Goal: Transaction & Acquisition: Purchase product/service

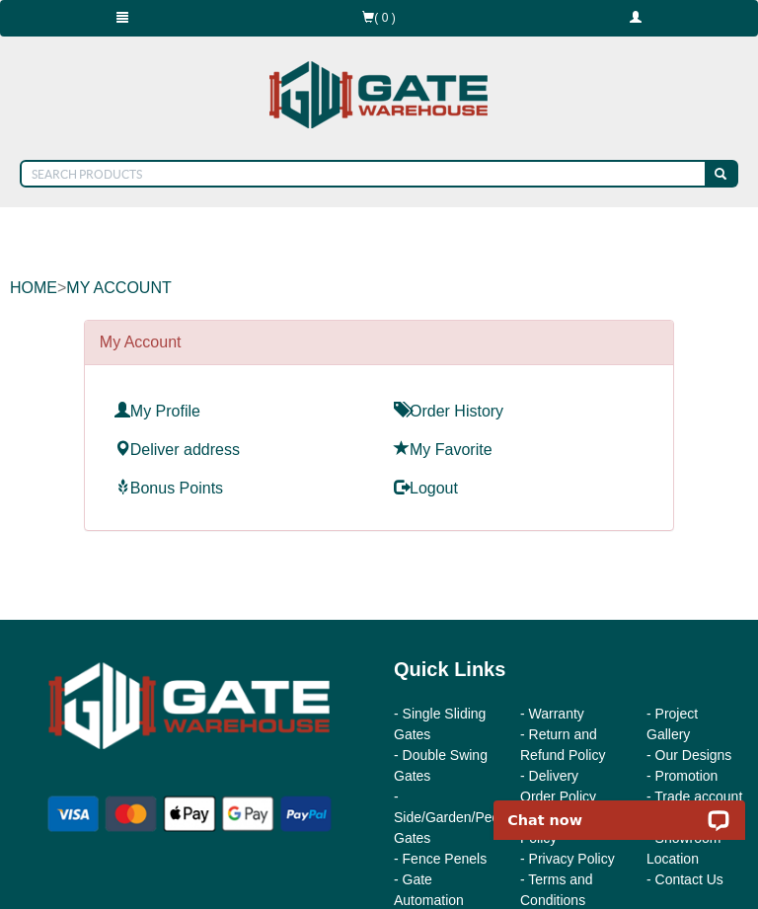
click at [220, 453] on link "Deliver address" at bounding box center [176, 449] width 125 height 17
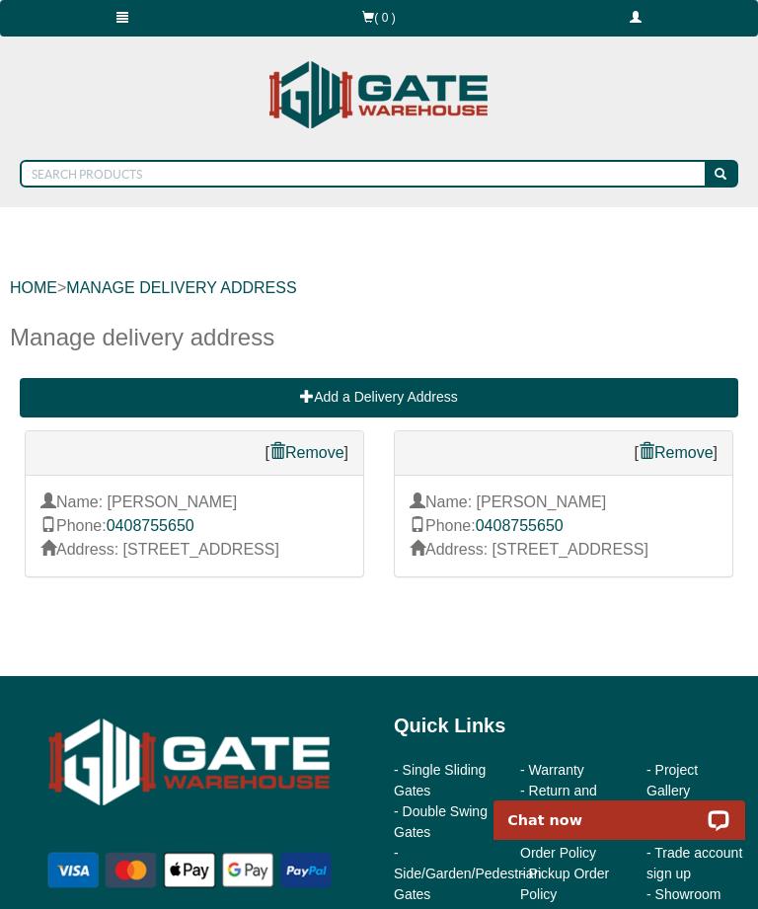
click at [111, 35] on link at bounding box center [123, 18] width 246 height 37
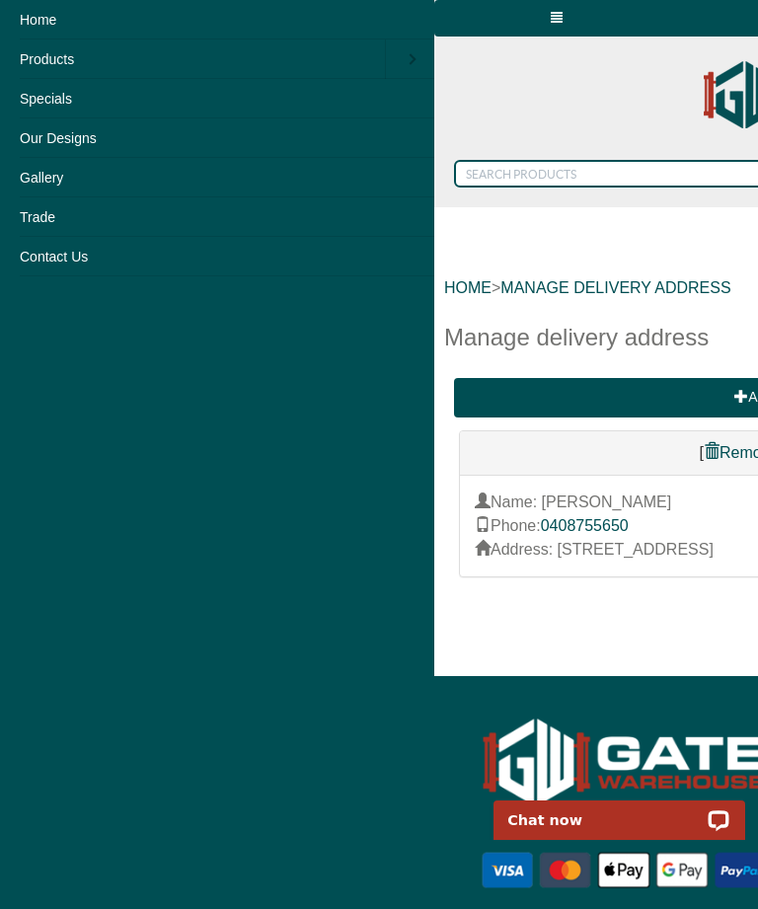
click at [42, 20] on link "Home" at bounding box center [217, 19] width 434 height 39
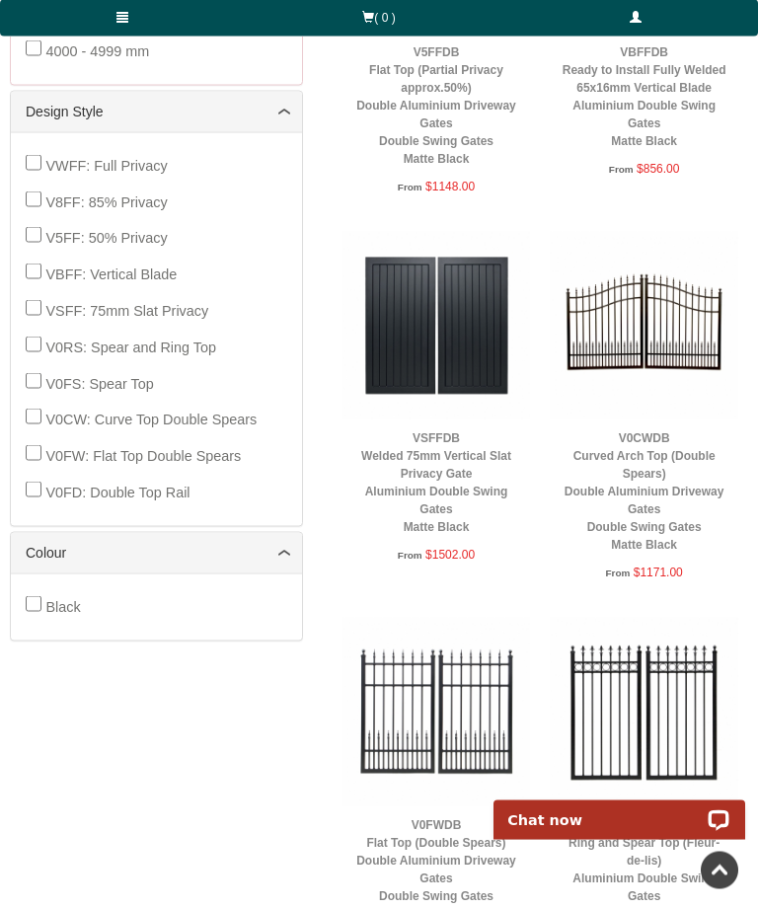
scroll to position [905, 0]
click at [665, 461] on link "V0CWDB Curved Arch Top (Double Spears) Double Aluminium Driveway Gates Double S…" at bounding box center [645, 491] width 160 height 120
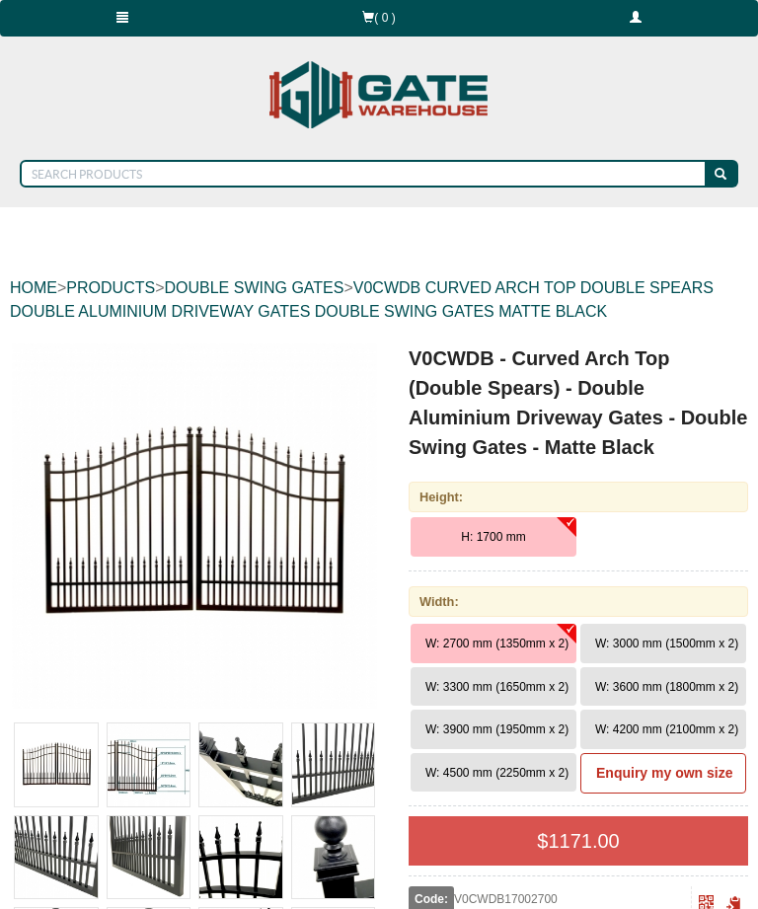
click at [496, 688] on span "W: 3300 mm (1650mm x 2)" at bounding box center [496, 687] width 143 height 14
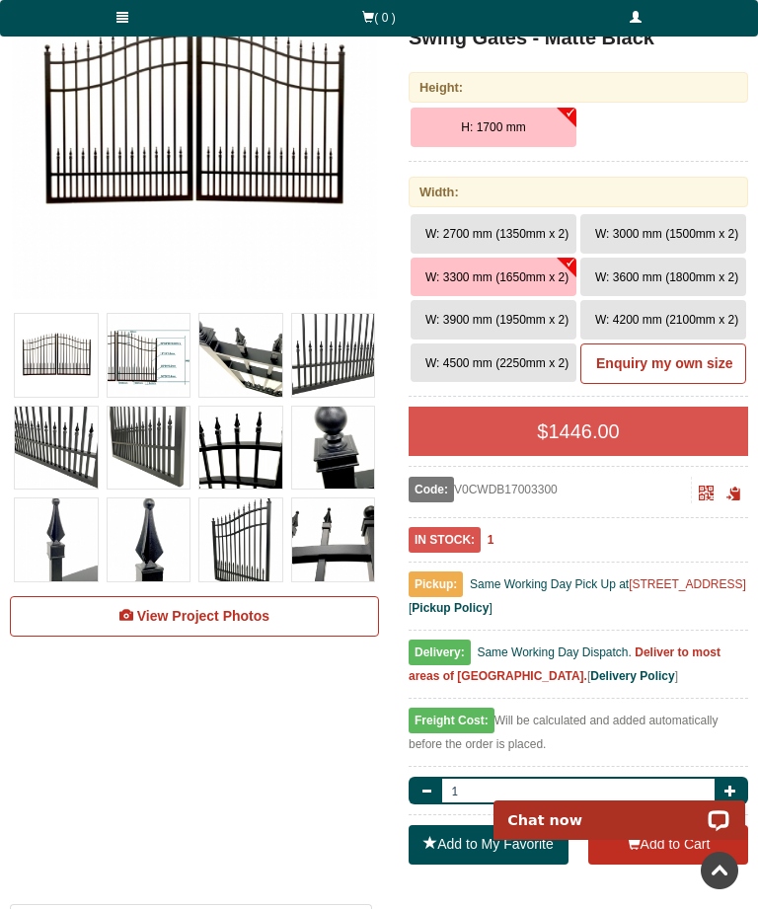
scroll to position [445, 0]
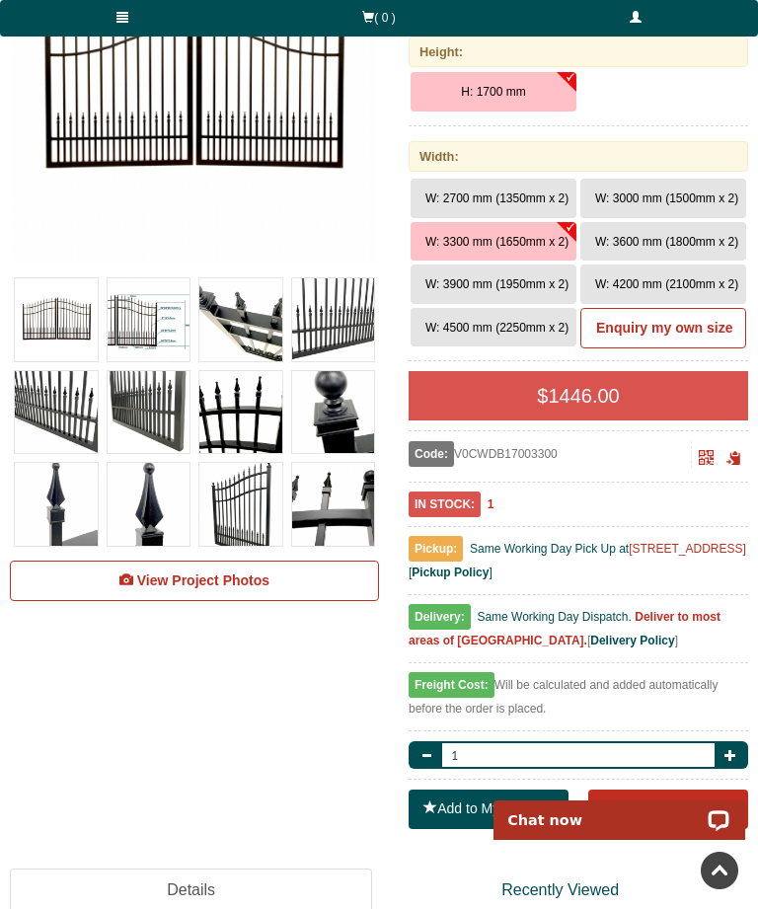
click at [650, 810] on button "Add to Cart" at bounding box center [668, 809] width 160 height 39
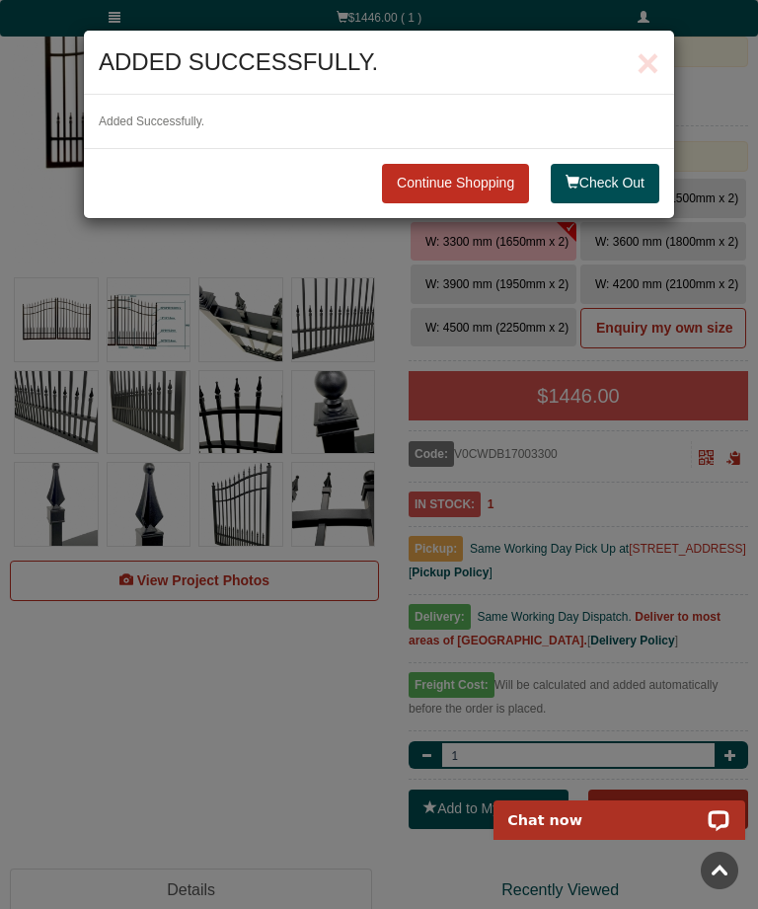
click at [460, 192] on link "Continue Shopping" at bounding box center [455, 183] width 147 height 39
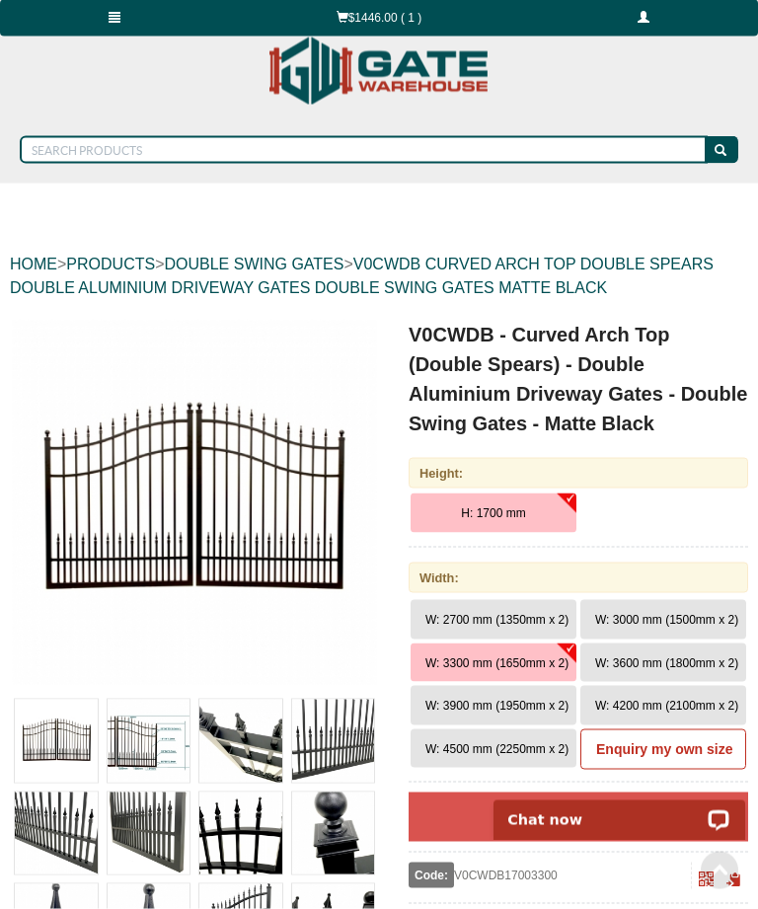
scroll to position [0, 0]
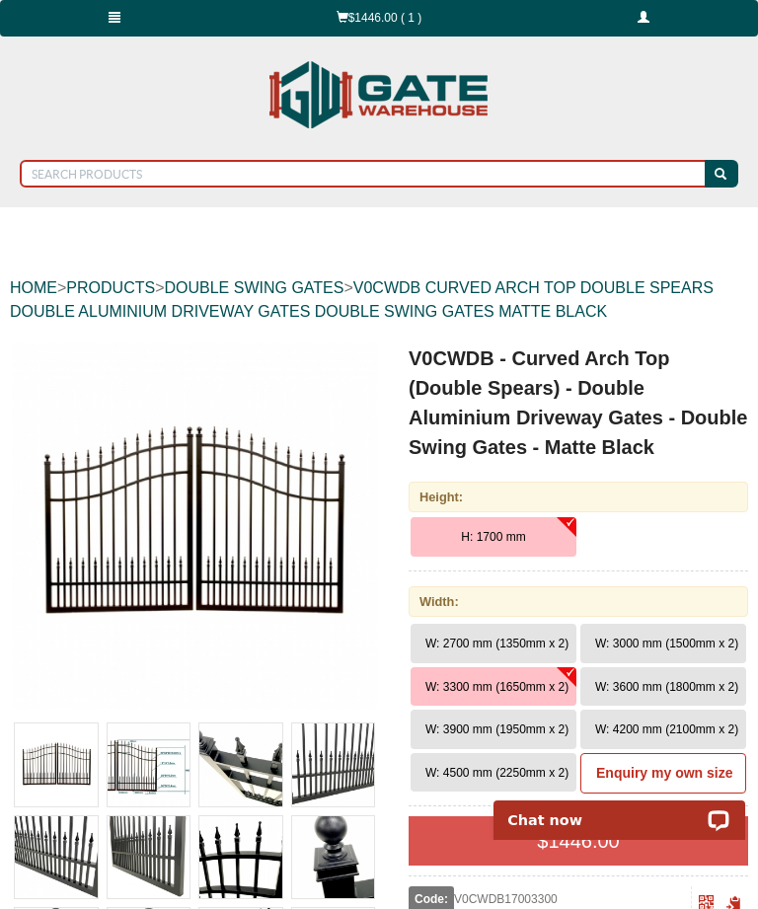
click at [100, 185] on input "text" at bounding box center [364, 174] width 688 height 28
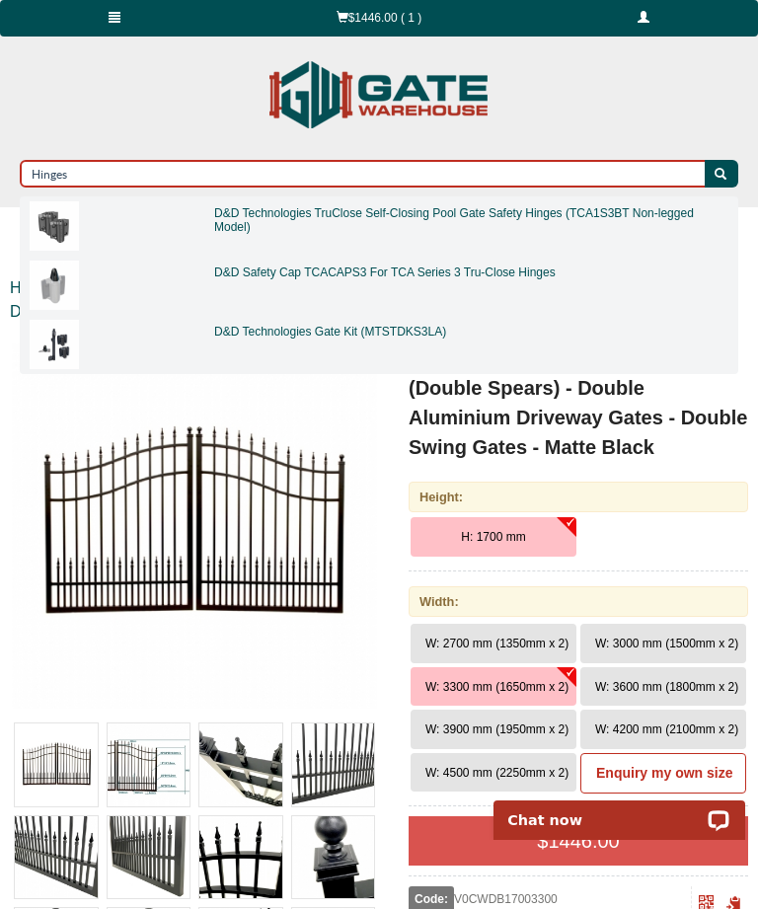
type input "Hinges"
click at [721, 174] on button "submit" at bounding box center [722, 174] width 34 height 28
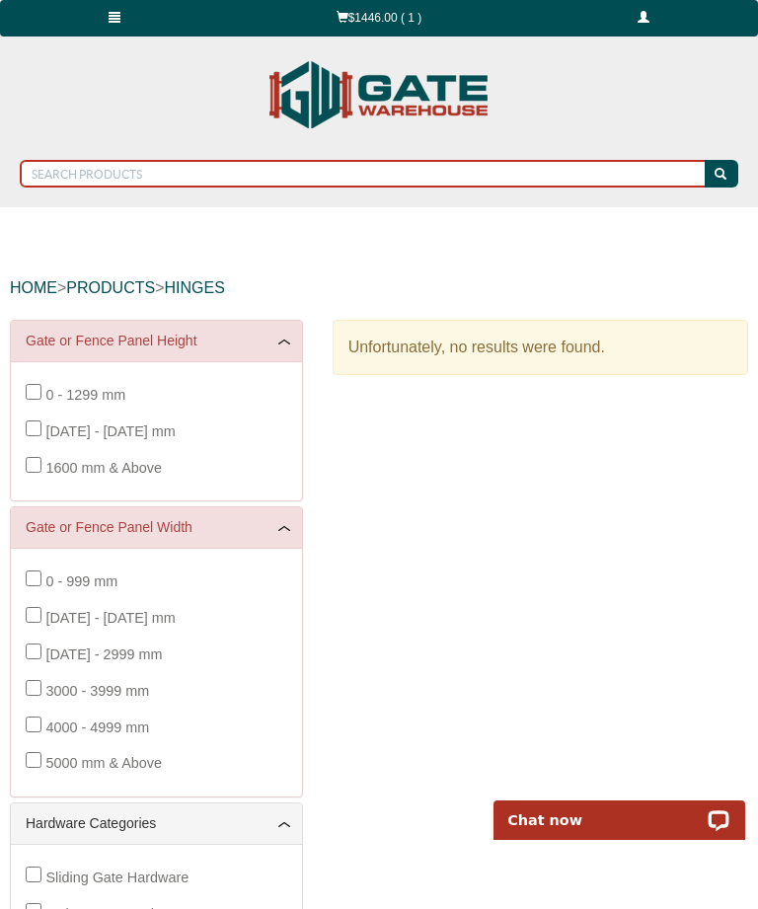
click at [136, 178] on input "text" at bounding box center [364, 174] width 688 height 28
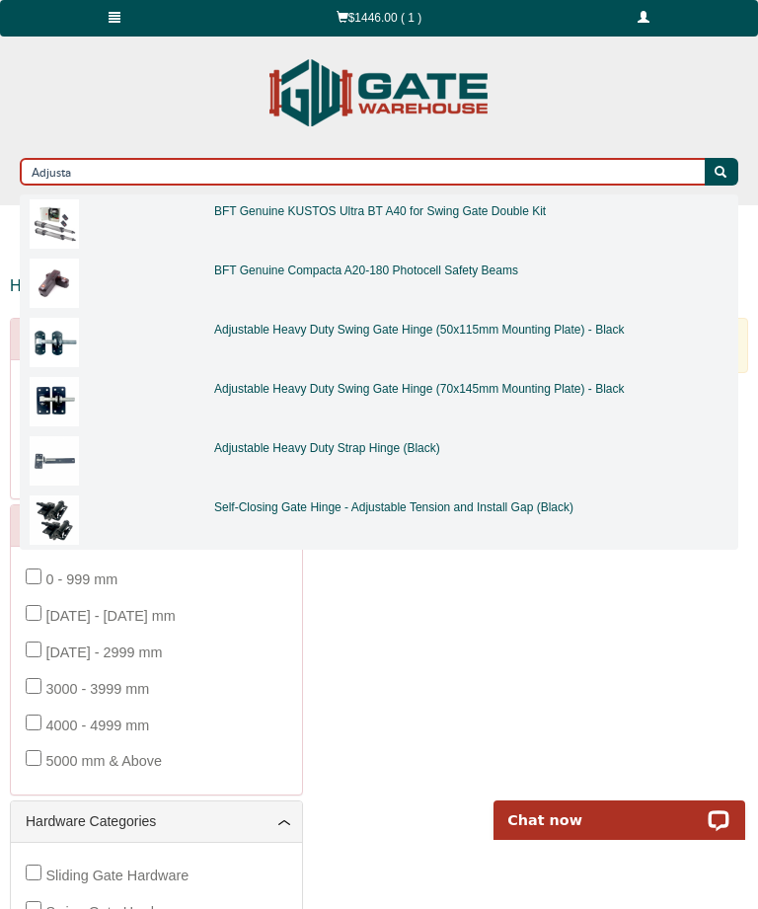
type input "Adjusta"
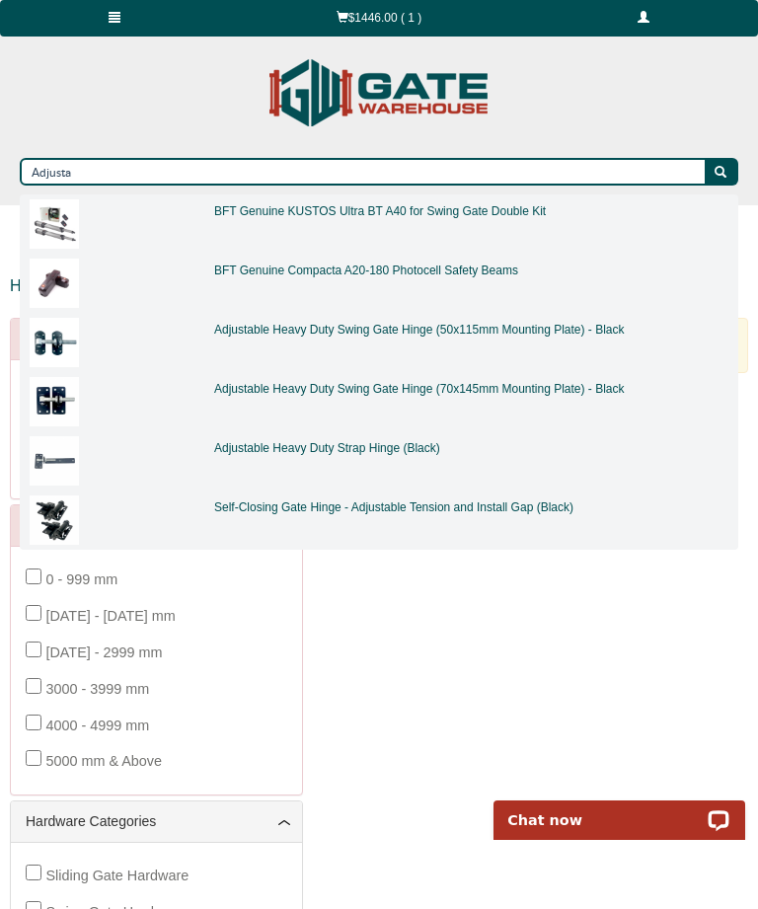
click at [44, 344] on img at bounding box center [54, 342] width 49 height 49
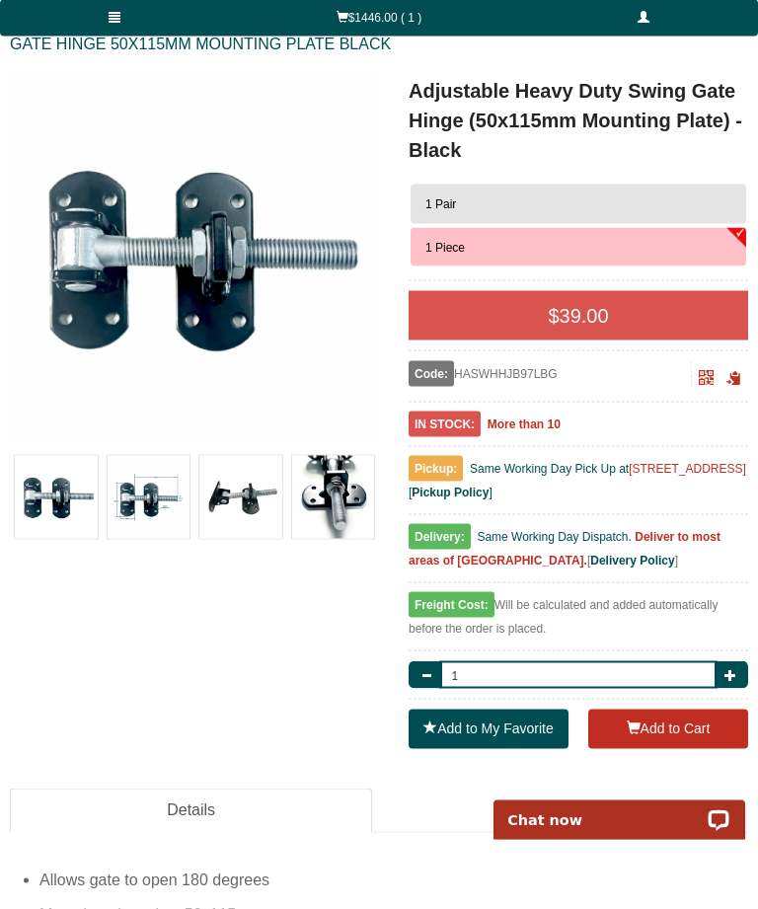
scroll to position [289, 0]
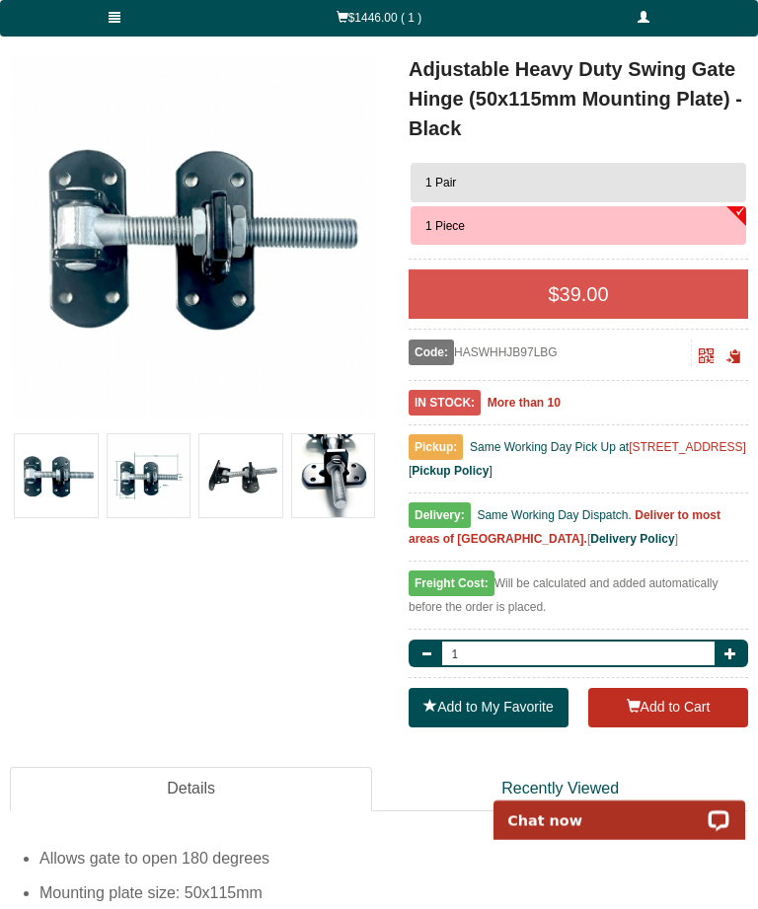
click at [720, 656] on button "button" at bounding box center [732, 654] width 34 height 28
type input "2"
click at [667, 709] on button "Add to Cart" at bounding box center [668, 707] width 160 height 39
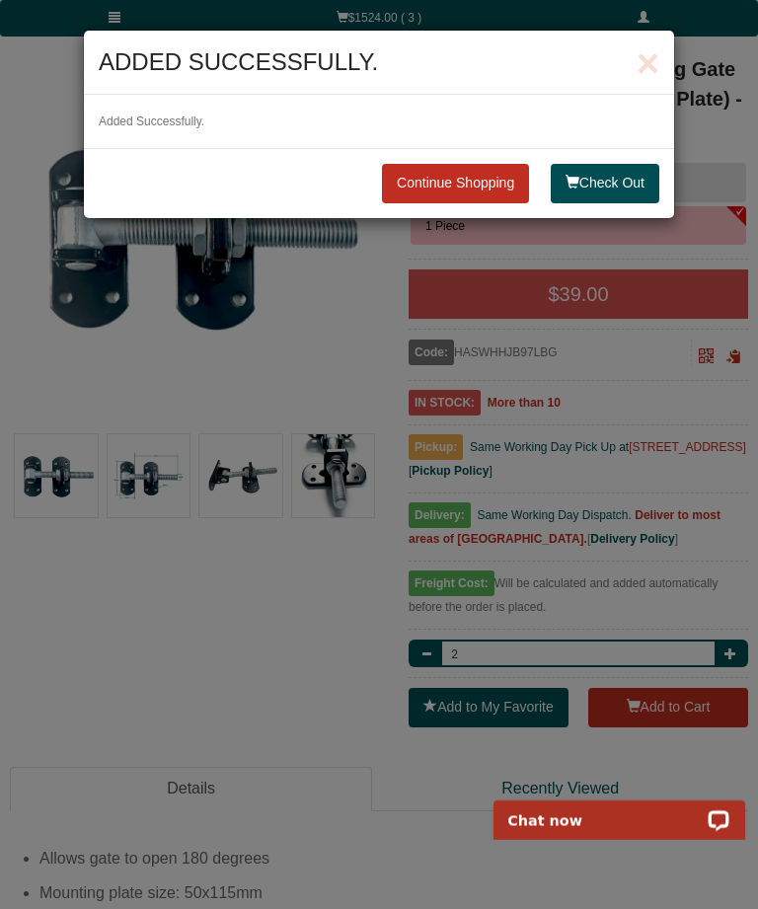
click at [465, 188] on link "Continue Shopping" at bounding box center [455, 183] width 147 height 39
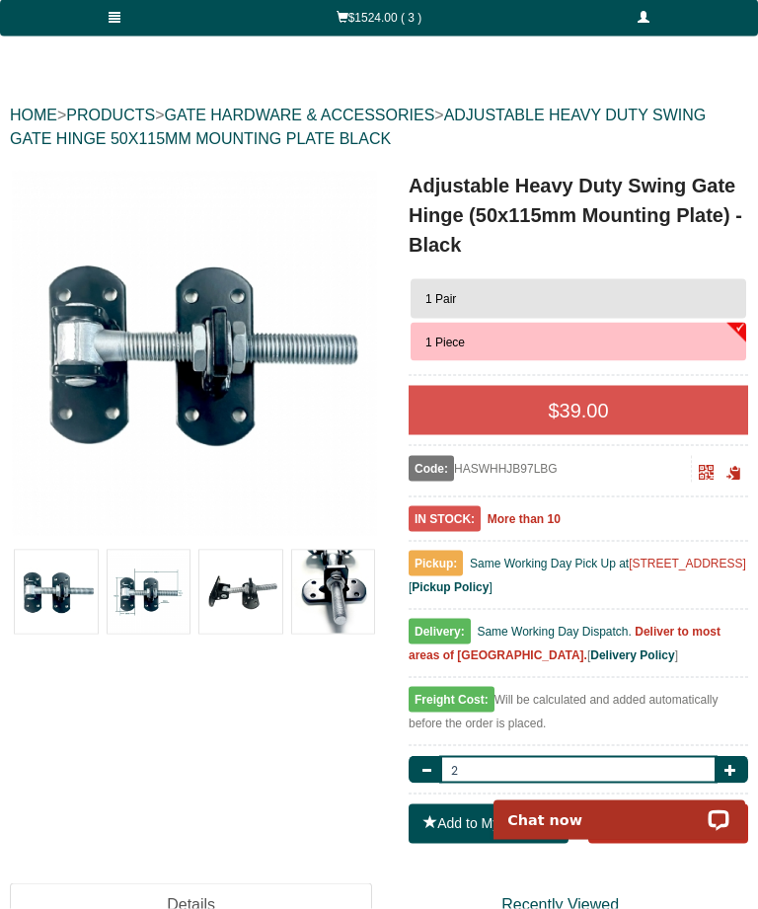
scroll to position [0, 0]
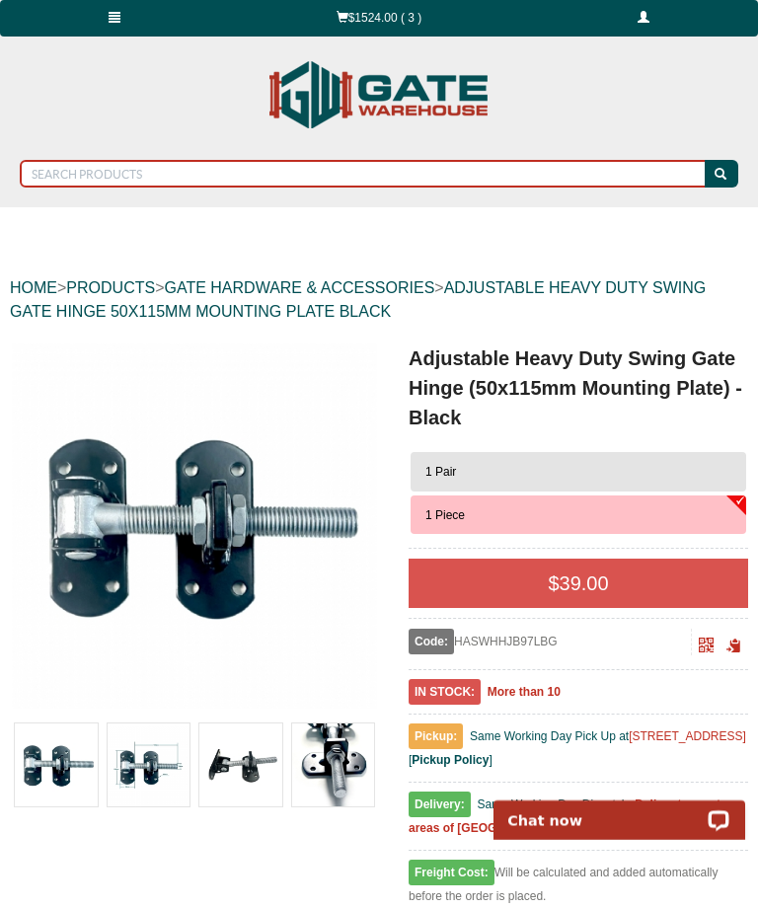
click at [161, 182] on input "text" at bounding box center [364, 174] width 688 height 28
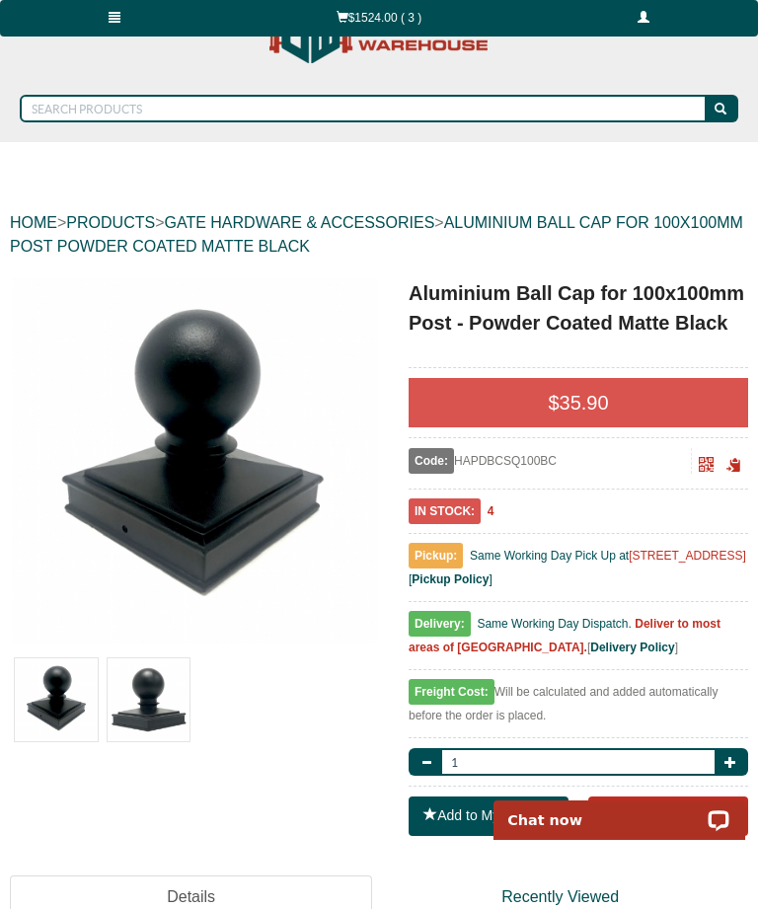
click at [683, 823] on button "Add to Cart" at bounding box center [668, 815] width 160 height 39
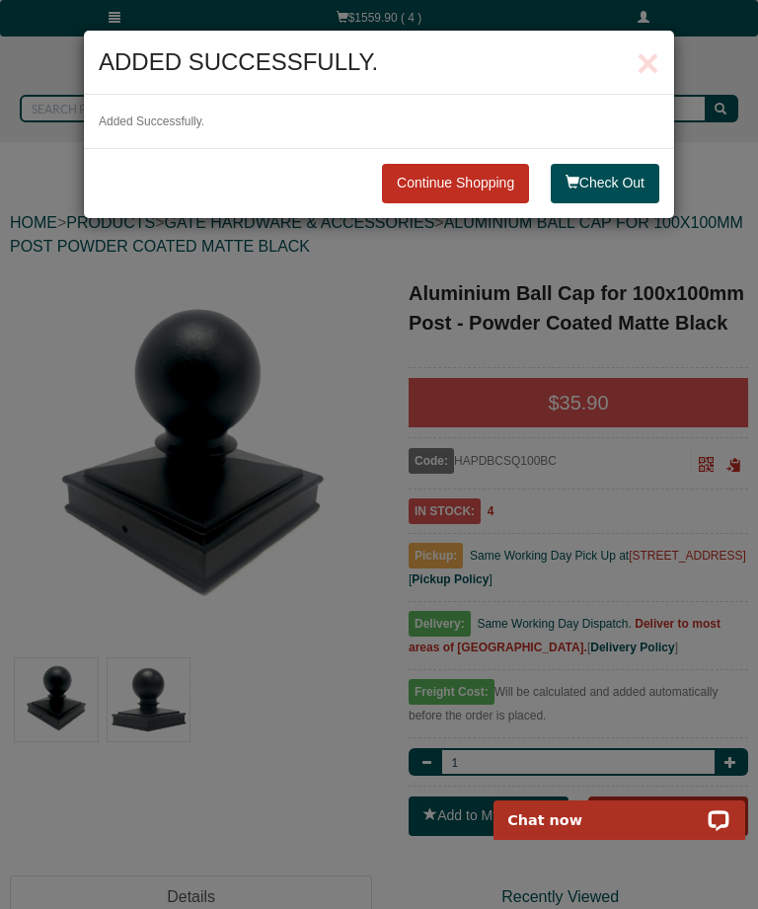
click at [489, 190] on link "Continue Shopping" at bounding box center [455, 183] width 147 height 39
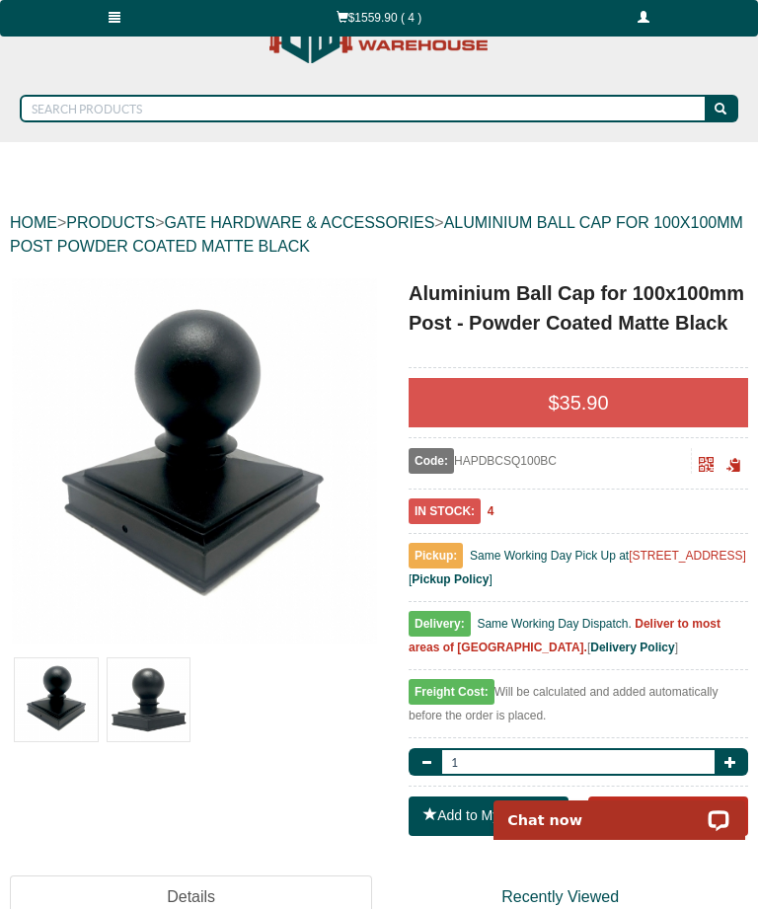
click at [389, 11] on link "$1559.90 ( 4 )" at bounding box center [379, 18] width 302 height 37
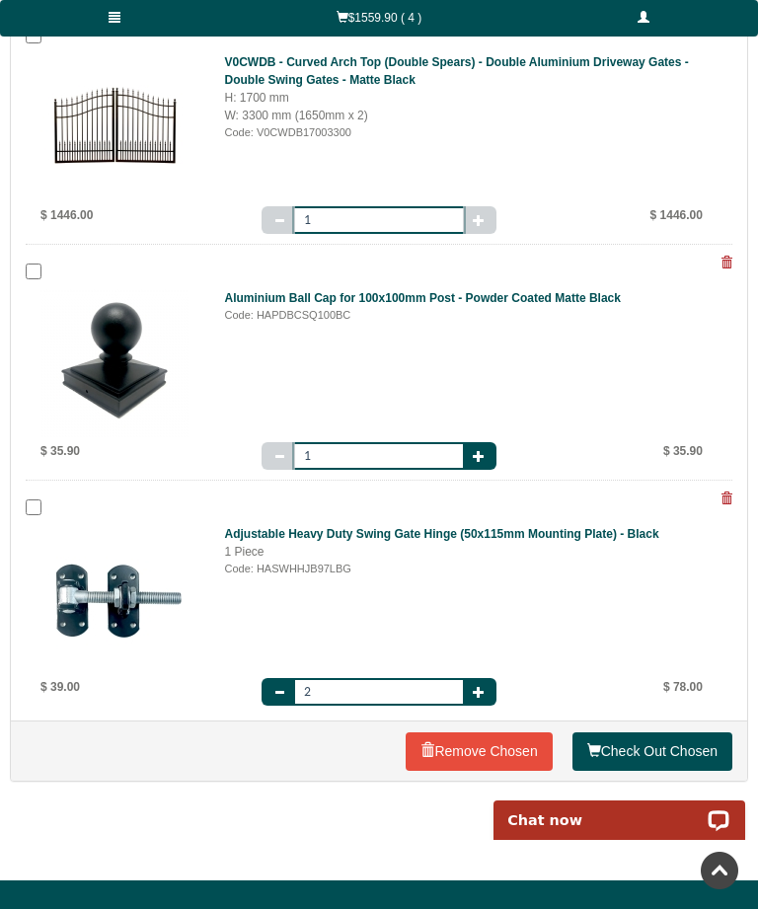
scroll to position [416, 0]
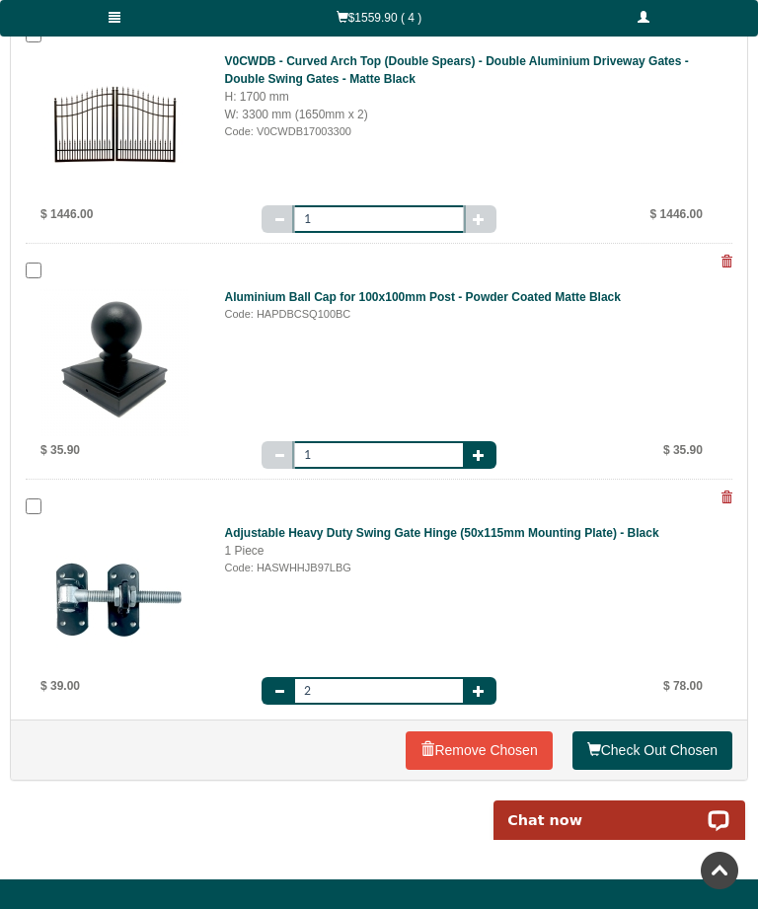
click at [648, 747] on link "Check Out Chosen" at bounding box center [652, 750] width 160 height 39
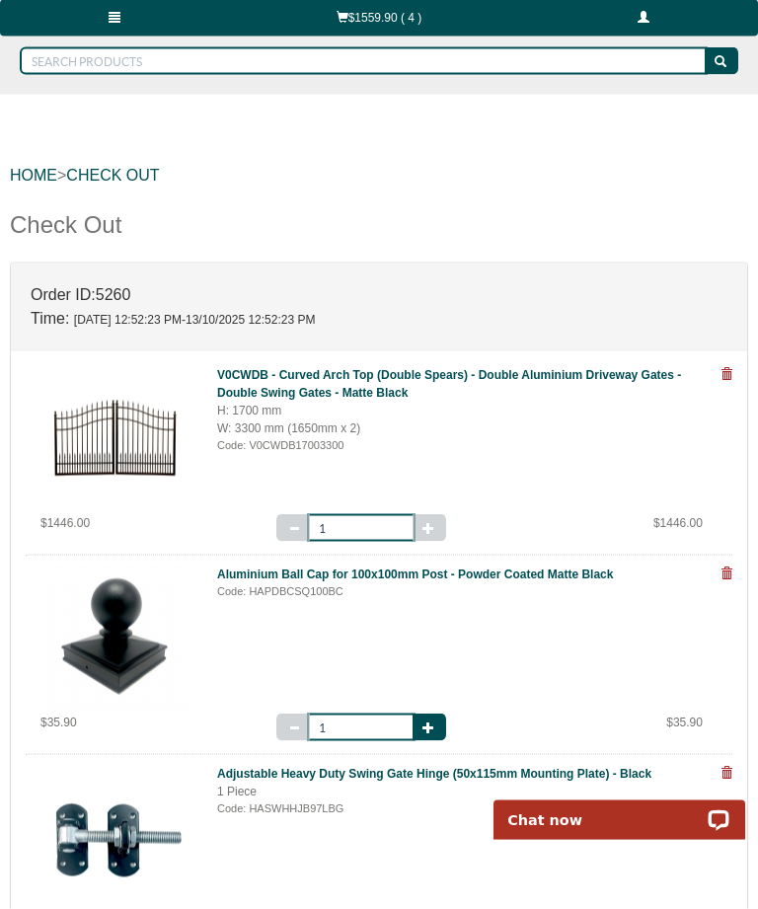
scroll to position [113, 0]
